Goal: Navigation & Orientation: Understand site structure

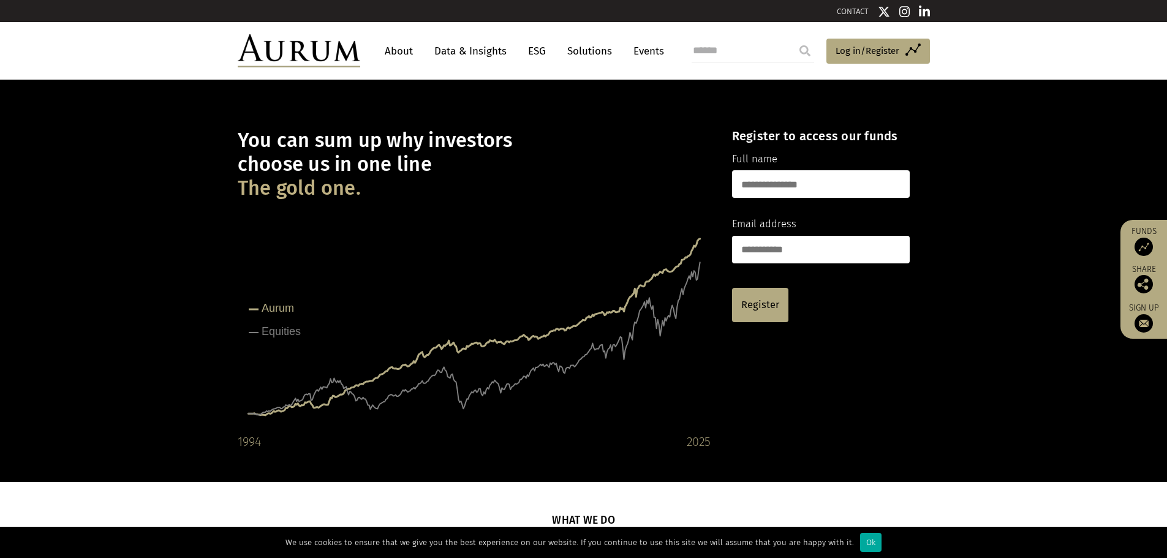
click at [473, 51] on link "Data & Insights" at bounding box center [470, 51] width 85 height 23
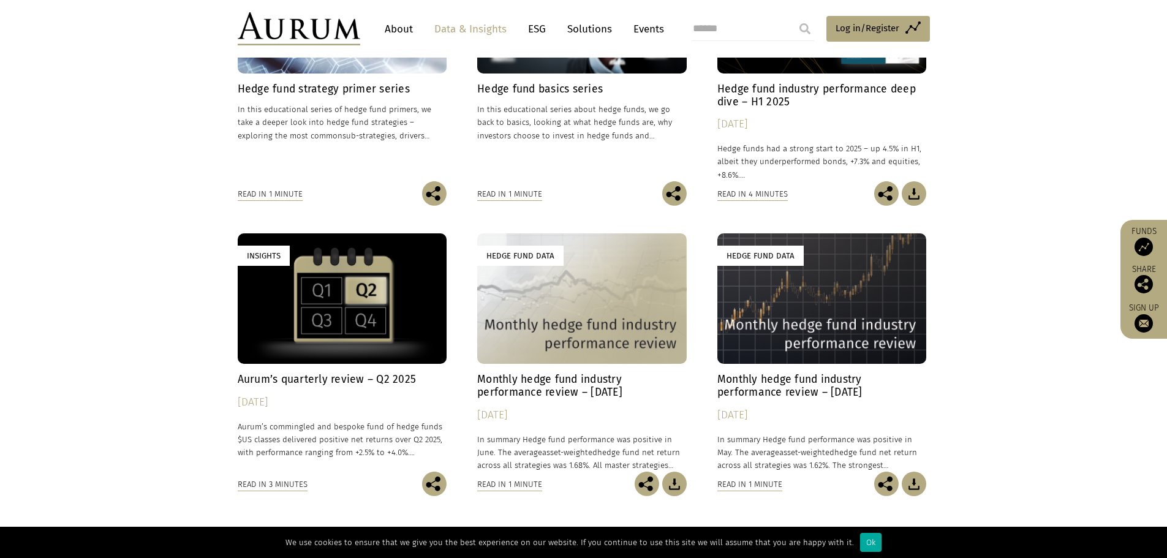
scroll to position [422, 0]
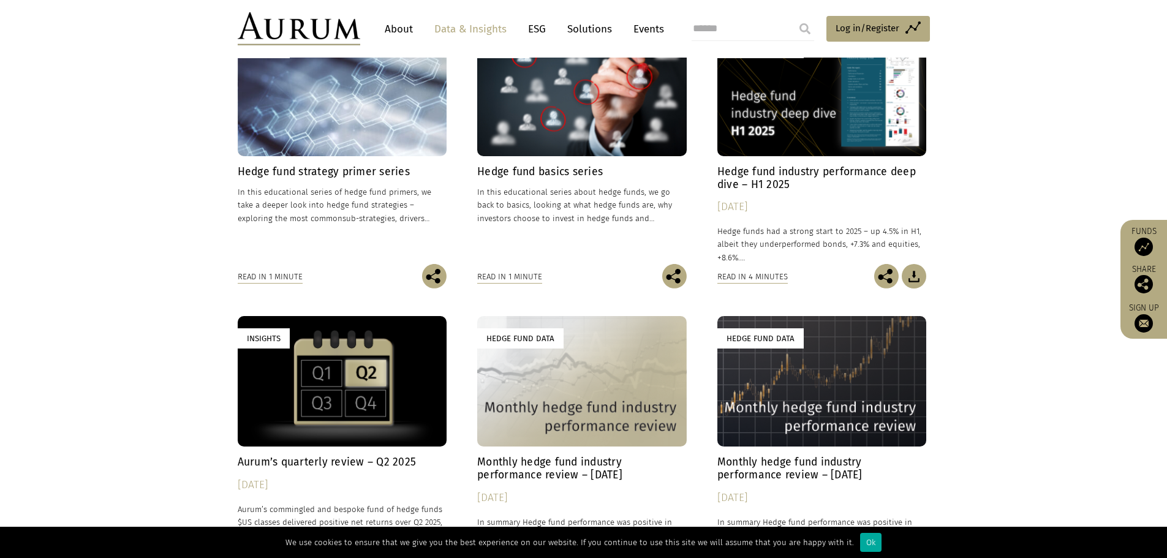
click at [407, 32] on link "About" at bounding box center [399, 29] width 40 height 23
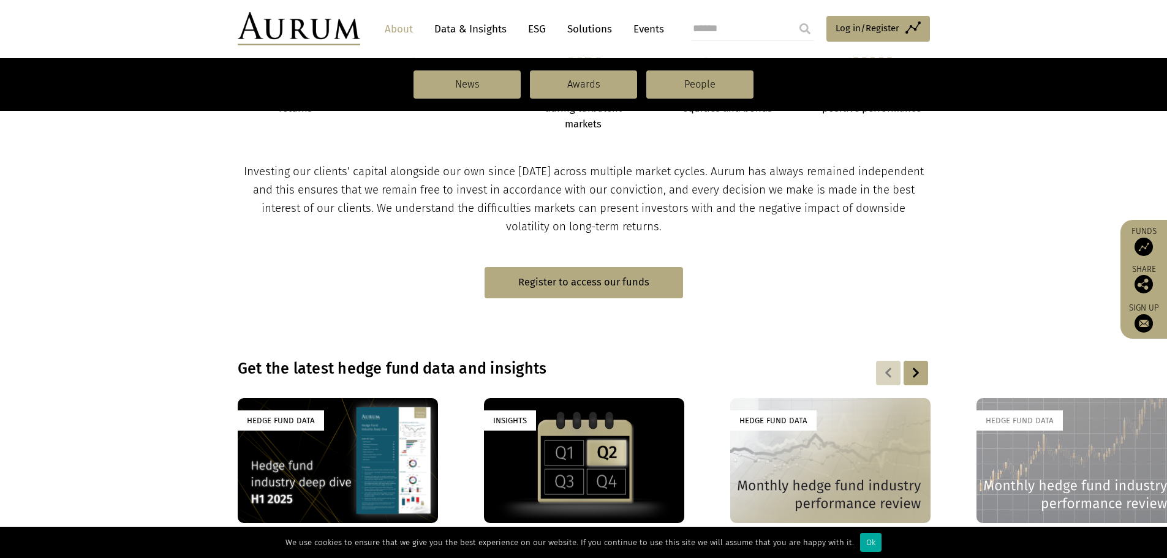
scroll to position [857, 0]
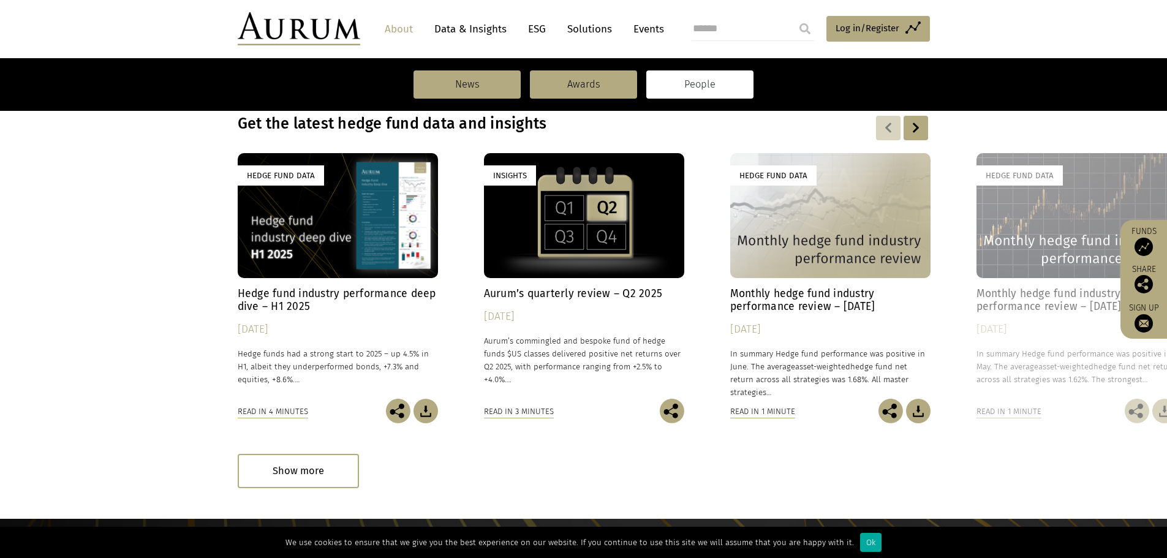
click at [689, 88] on link "People" at bounding box center [699, 84] width 107 height 28
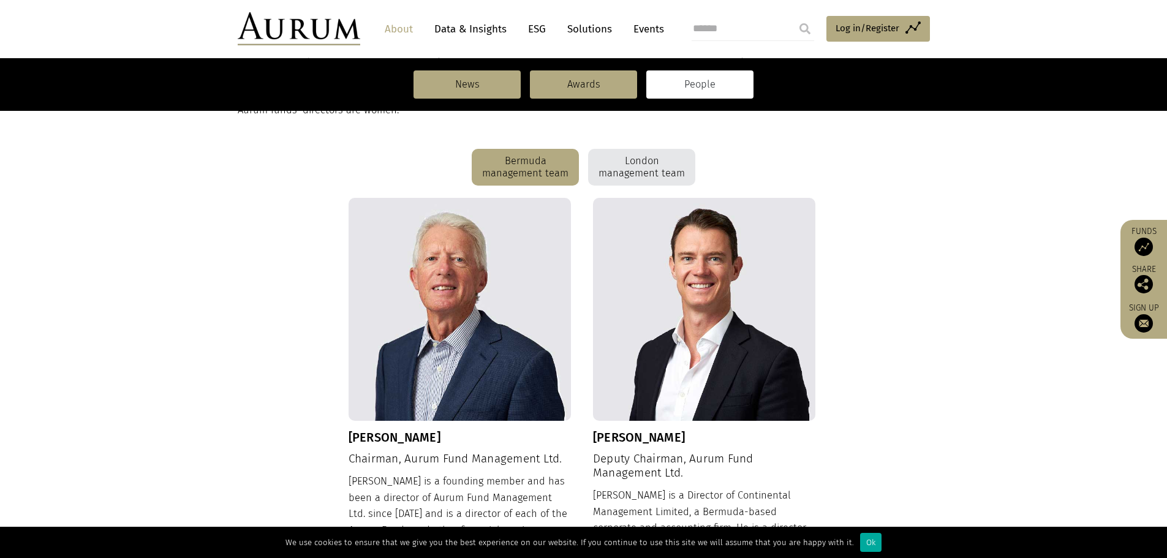
scroll to position [306, 0]
click at [612, 154] on div "London management team" at bounding box center [641, 166] width 107 height 37
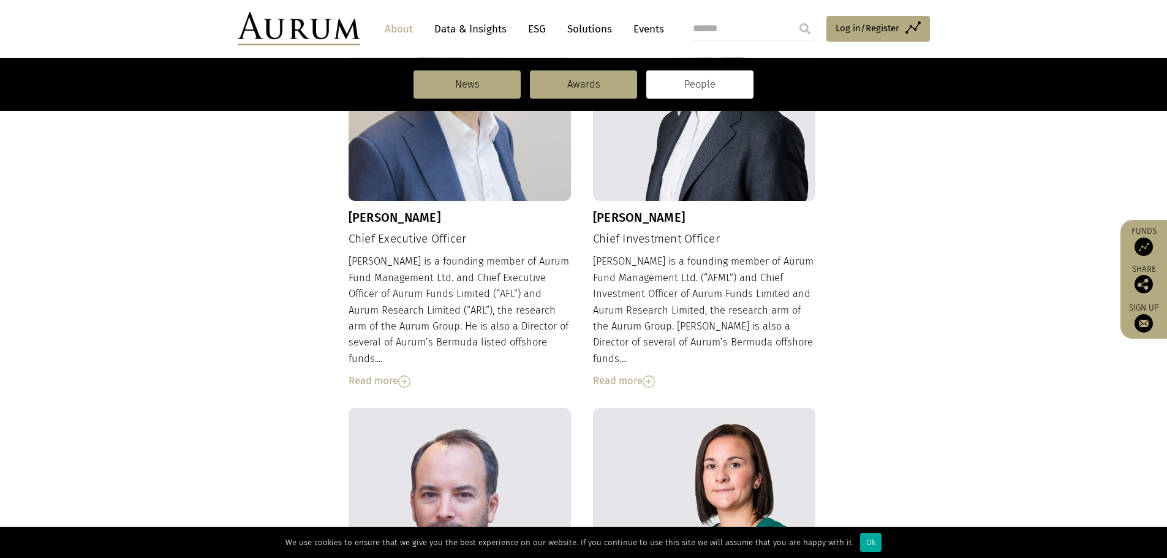
scroll to position [168, 0]
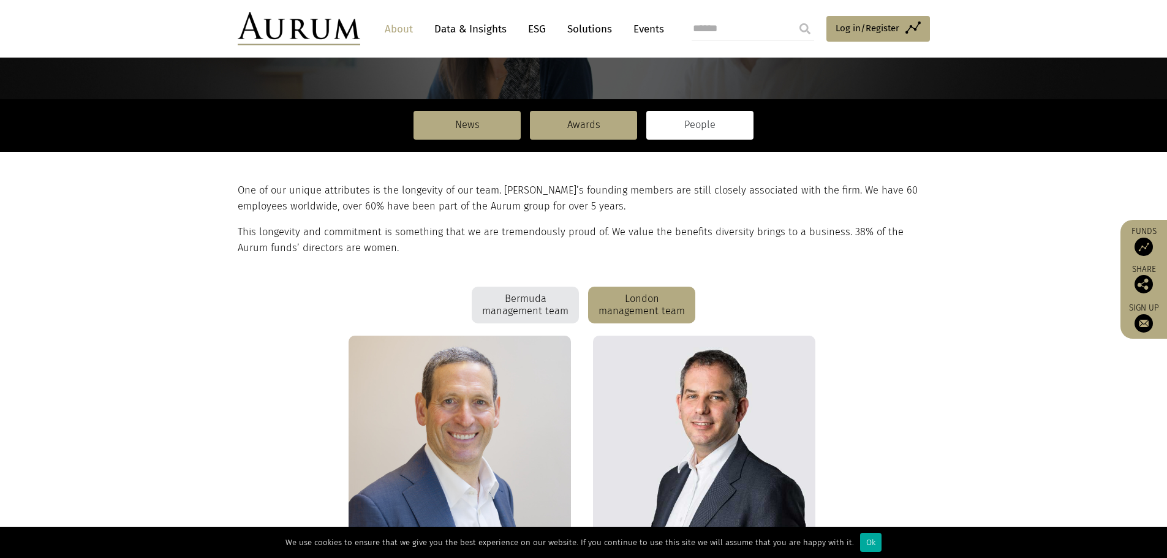
click at [462, 36] on link "Data & Insights" at bounding box center [470, 29] width 85 height 23
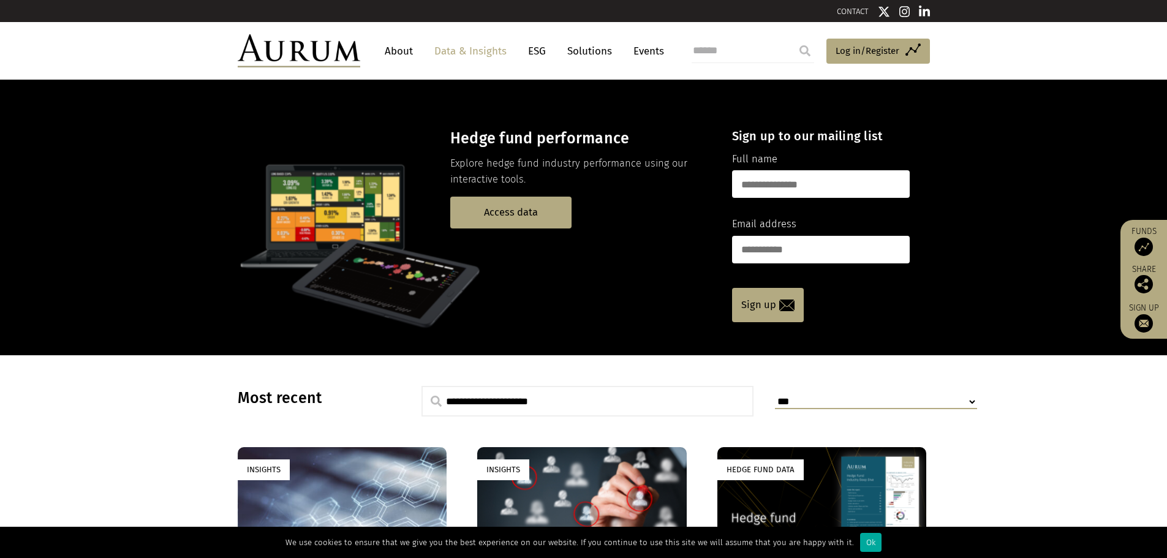
click at [646, 55] on link "Events" at bounding box center [645, 51] width 37 height 23
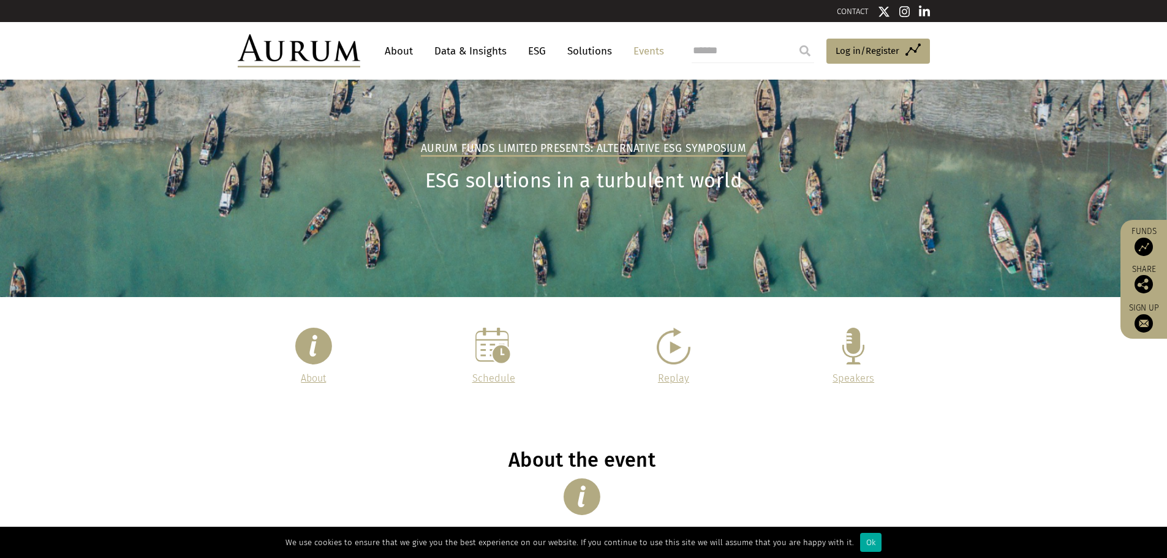
click at [397, 51] on link "About" at bounding box center [399, 51] width 40 height 23
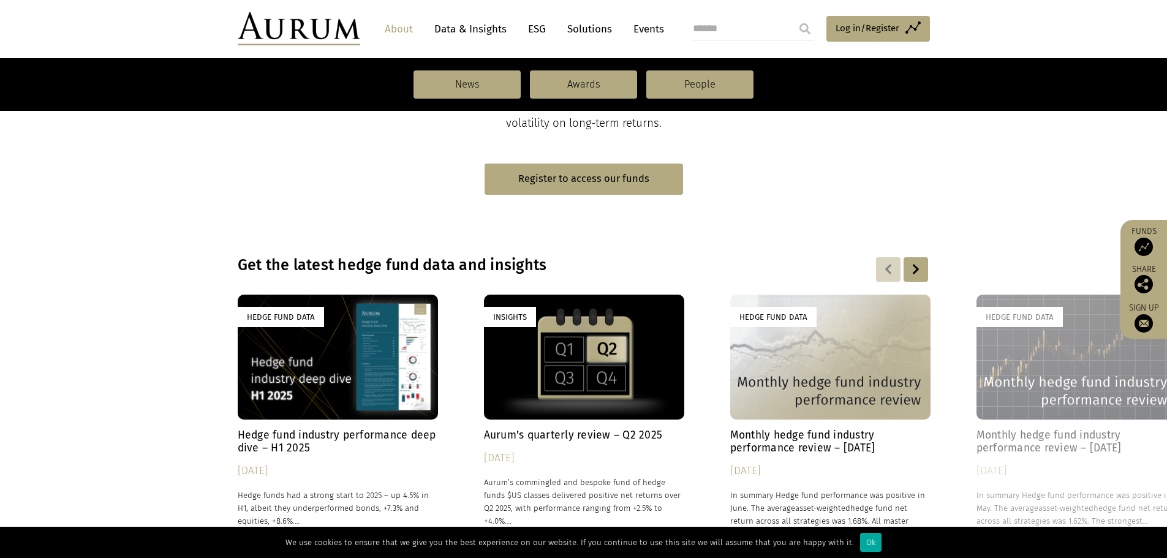
scroll to position [674, 0]
